Goal: Task Accomplishment & Management: Use online tool/utility

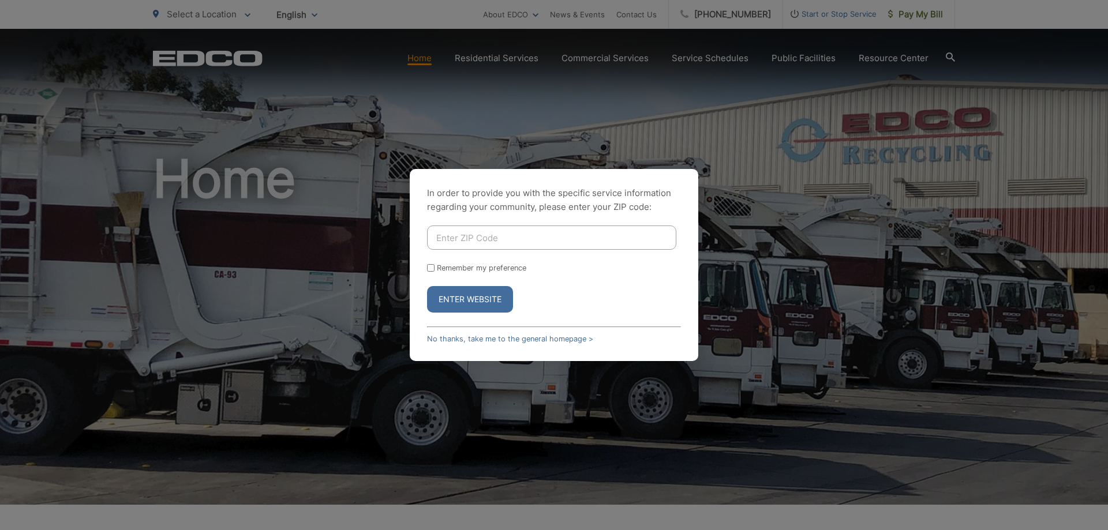
click at [499, 241] on input "Enter ZIP Code" at bounding box center [551, 238] width 249 height 24
type input "92078"
click at [490, 299] on button "Enter Website" at bounding box center [470, 299] width 86 height 27
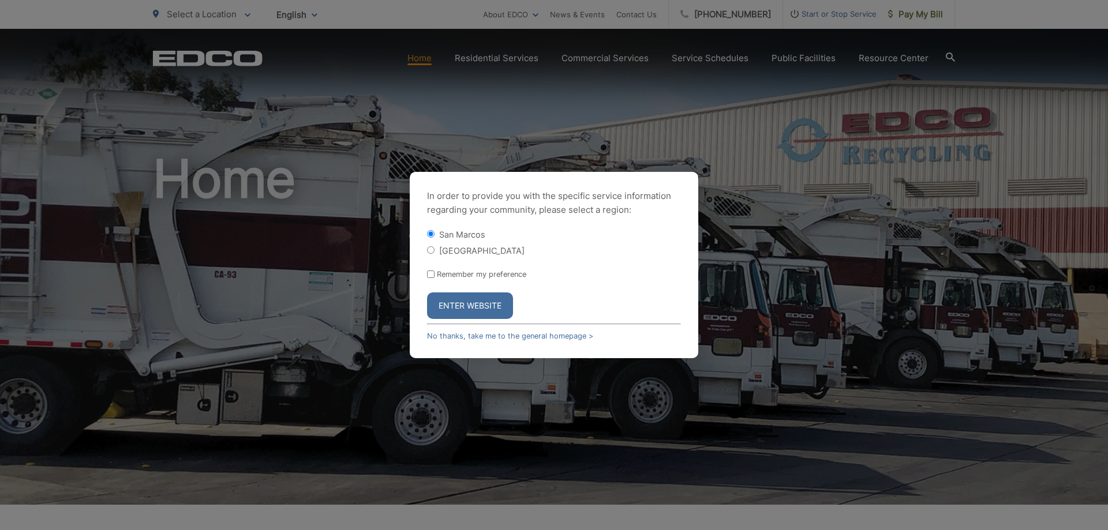
drag, startPoint x: 480, startPoint y: 304, endPoint x: 836, endPoint y: 130, distance: 396.1
click at [482, 303] on button "Enter Website" at bounding box center [470, 306] width 86 height 27
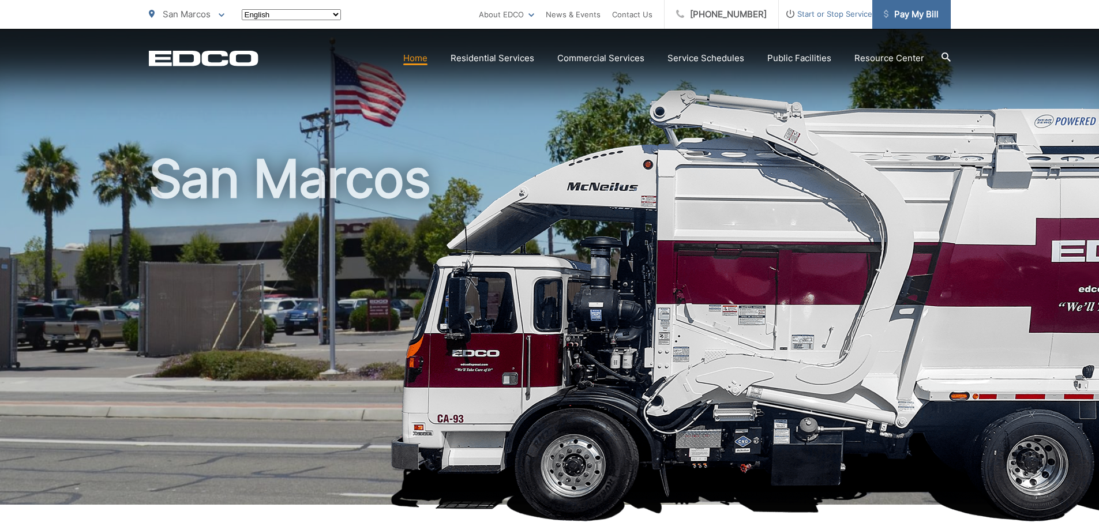
click at [925, 15] on span "Pay My Bill" at bounding box center [911, 15] width 55 height 14
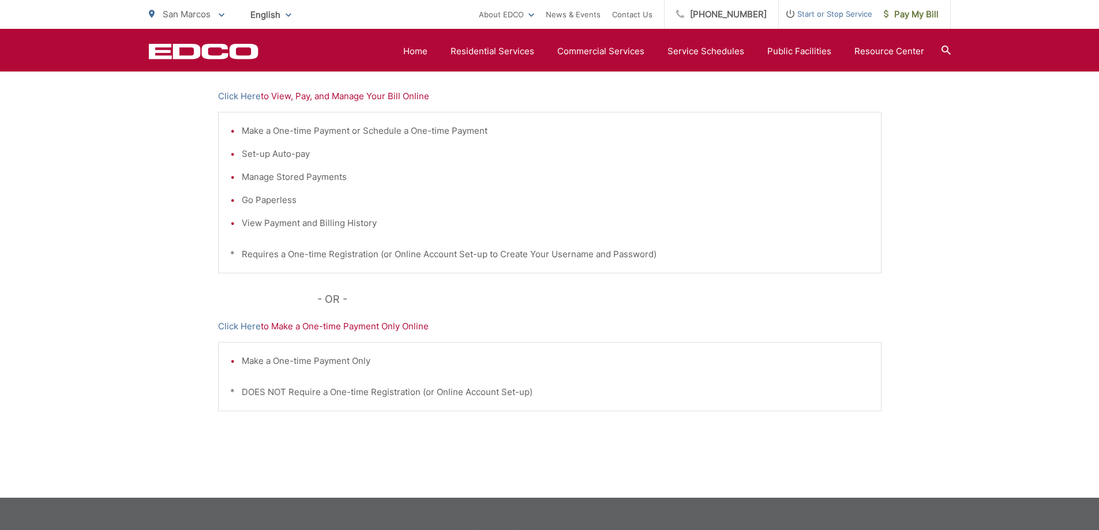
scroll to position [231, 0]
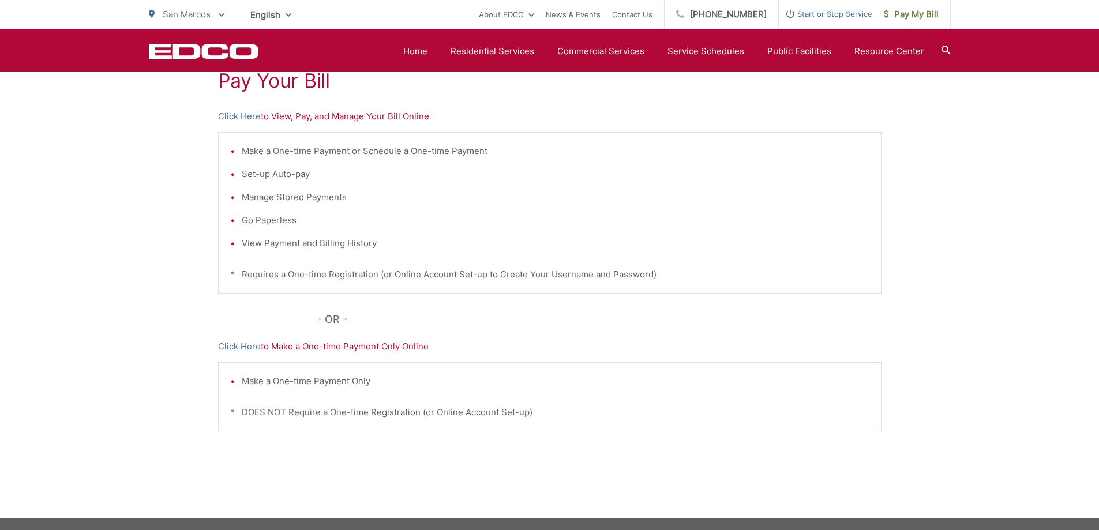
click at [297, 118] on p "Click Here to View, Pay, and Manage Your Bill Online" at bounding box center [549, 117] width 663 height 14
click at [255, 117] on link "Click Here" at bounding box center [239, 117] width 43 height 14
